Goal: Task Accomplishment & Management: Manage account settings

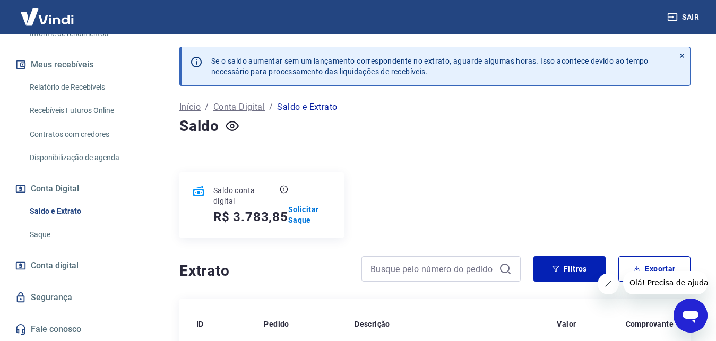
scroll to position [216, 0]
click at [51, 244] on link "Saque" at bounding box center [85, 235] width 120 height 22
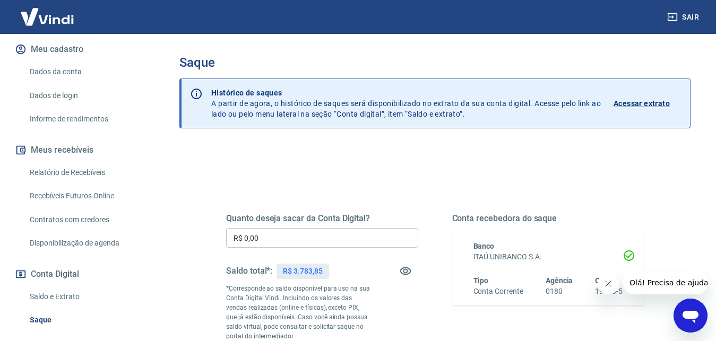
scroll to position [108, 0]
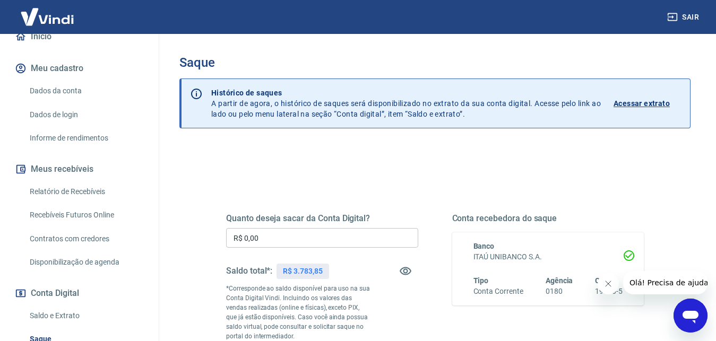
click at [76, 203] on link "Relatório de Recebíveis" at bounding box center [85, 192] width 120 height 22
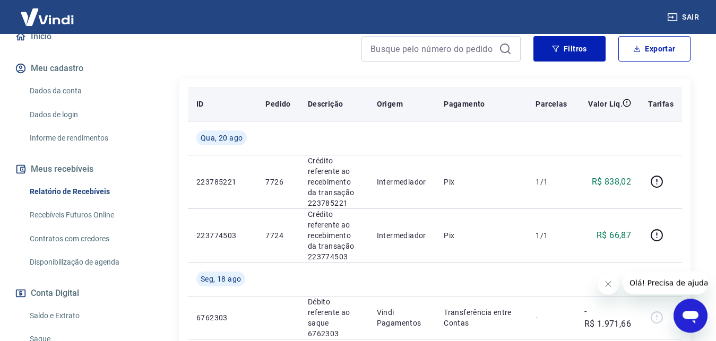
scroll to position [140, 0]
